Goal: Transaction & Acquisition: Book appointment/travel/reservation

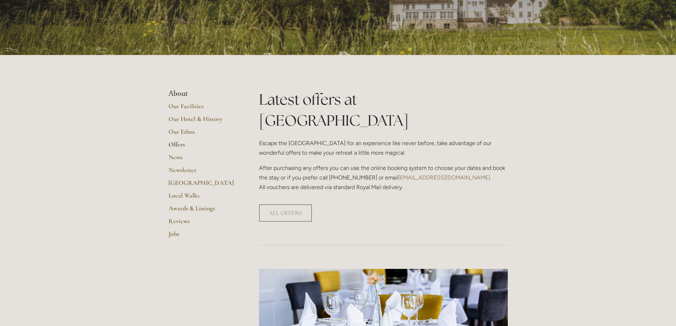
scroll to position [106, 0]
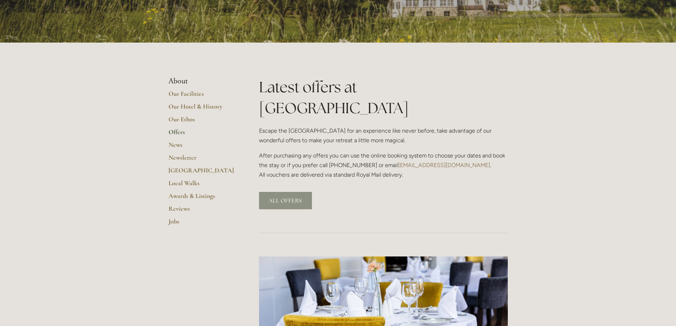
click at [272, 192] on link "ALL OFFERS" at bounding box center [285, 200] width 53 height 17
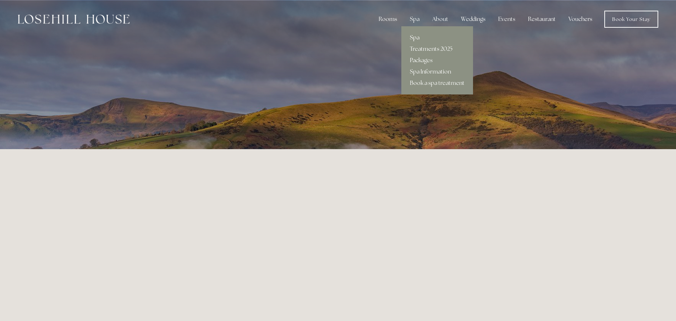
click at [417, 37] on link "Spa" at bounding box center [437, 37] width 72 height 11
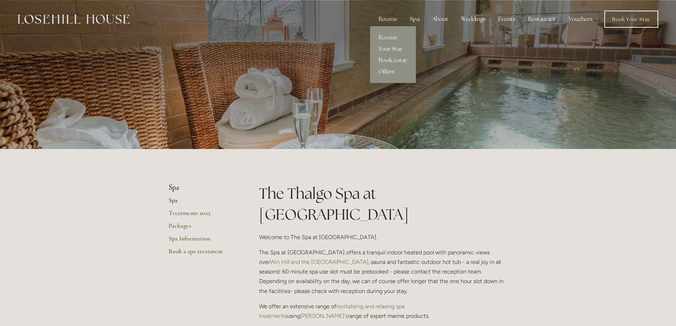
click at [383, 59] on link "Book a stay" at bounding box center [393, 60] width 46 height 11
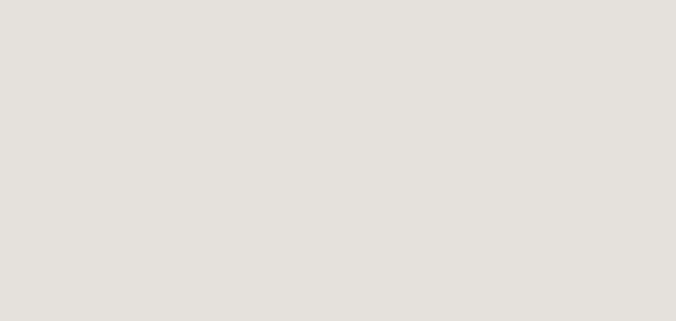
scroll to position [745, 0]
